Goal: Task Accomplishment & Management: Manage account settings

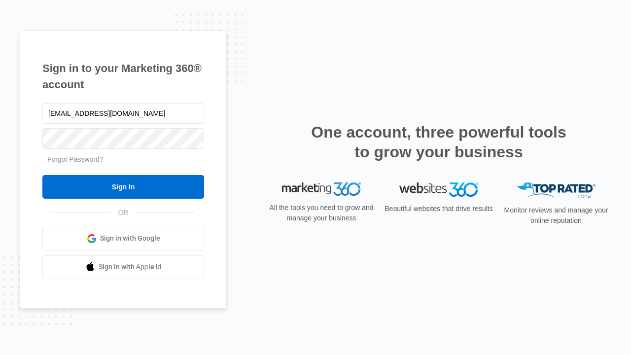
type input "[EMAIL_ADDRESS][DOMAIN_NAME]"
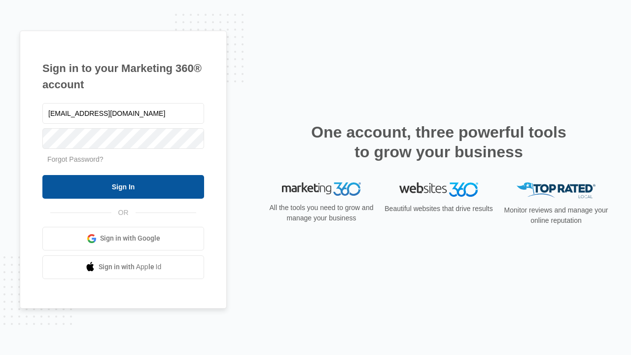
click at [123, 186] on input "Sign In" at bounding box center [123, 187] width 162 height 24
